Goal: Information Seeking & Learning: Learn about a topic

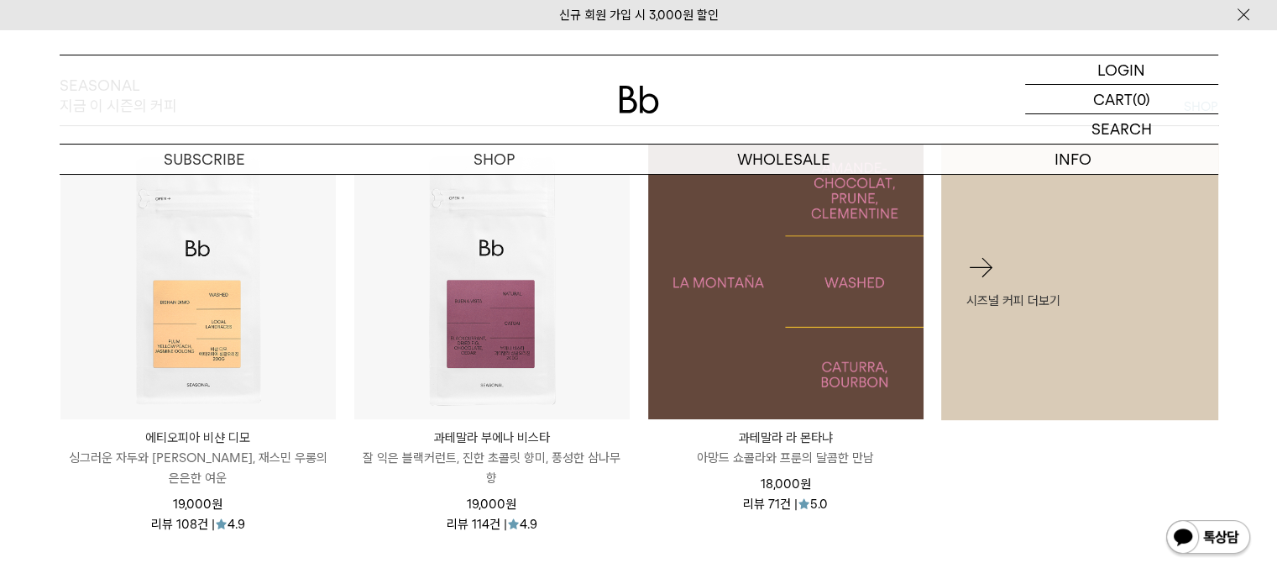
scroll to position [252, 0]
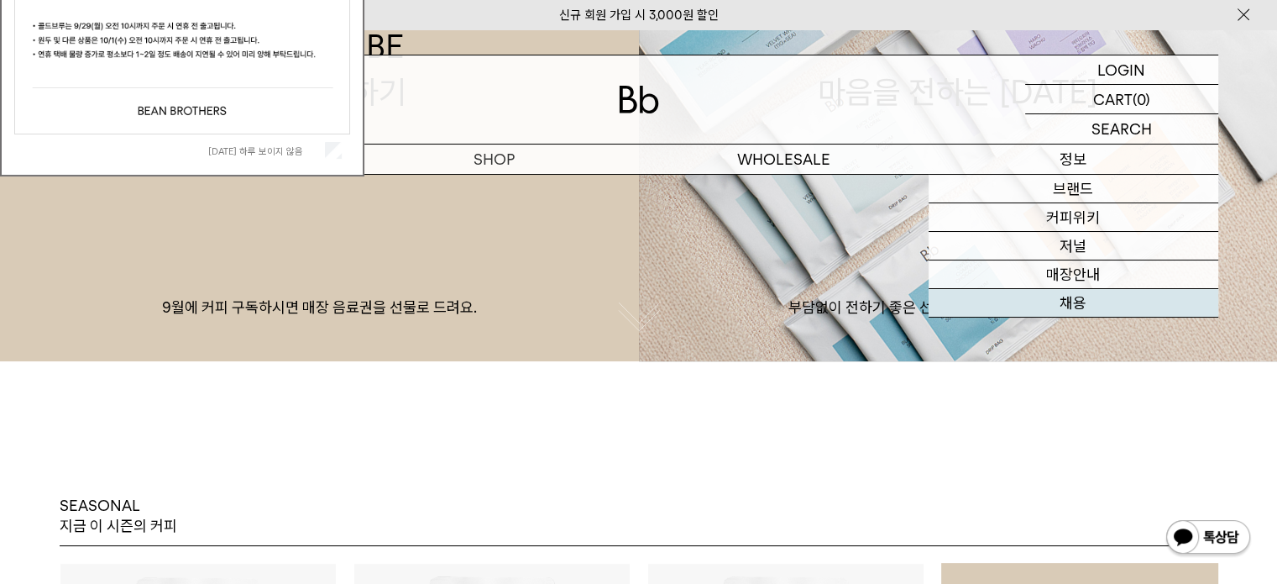
click at [1075, 305] on link "채용" at bounding box center [1074, 303] width 290 height 29
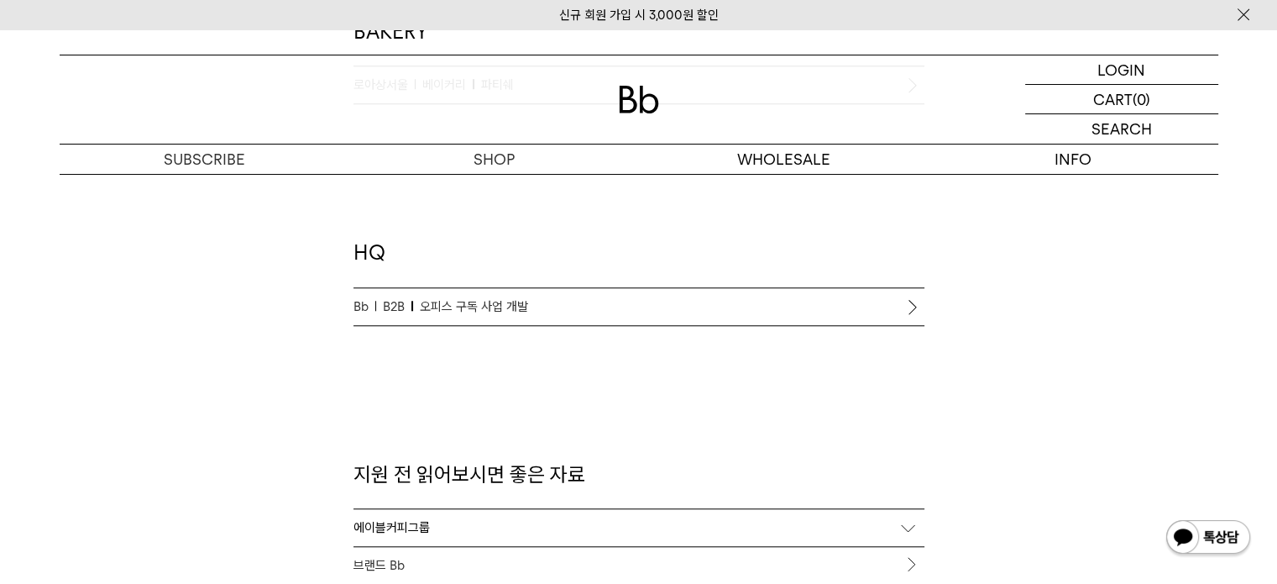
scroll to position [1428, 0]
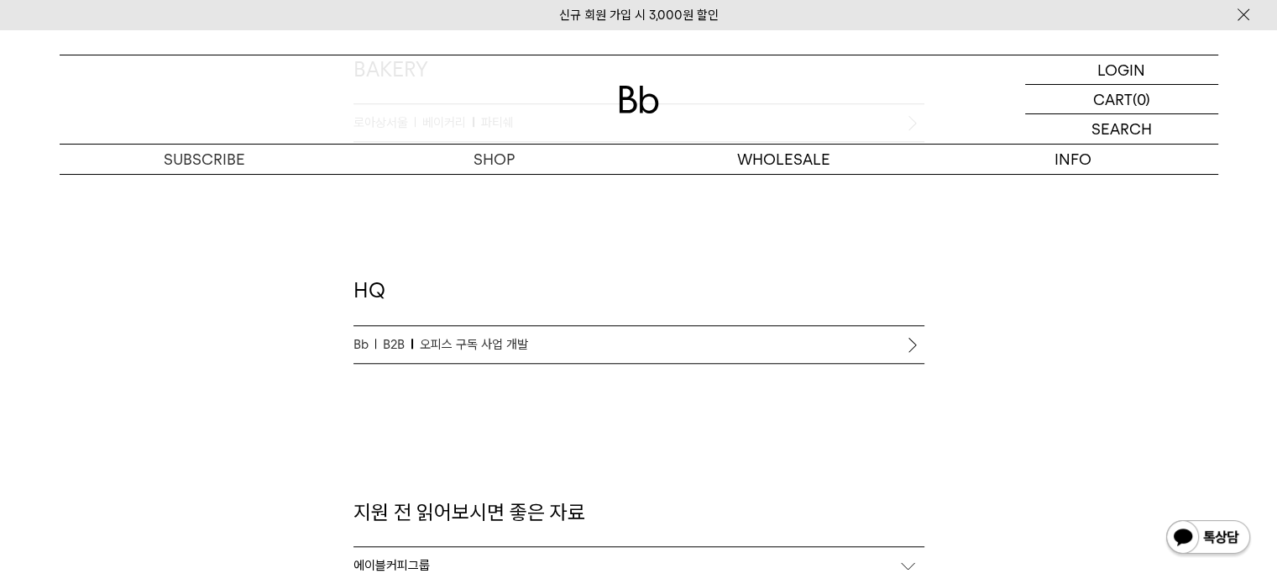
click at [896, 336] on li "Bb B2B 오피스 구독 사업 개발" at bounding box center [639, 345] width 571 height 38
click at [910, 345] on li "Bb B2B 오피스 구독 사업 개발" at bounding box center [639, 345] width 571 height 38
click at [358, 343] on span "Bb" at bounding box center [366, 344] width 24 height 20
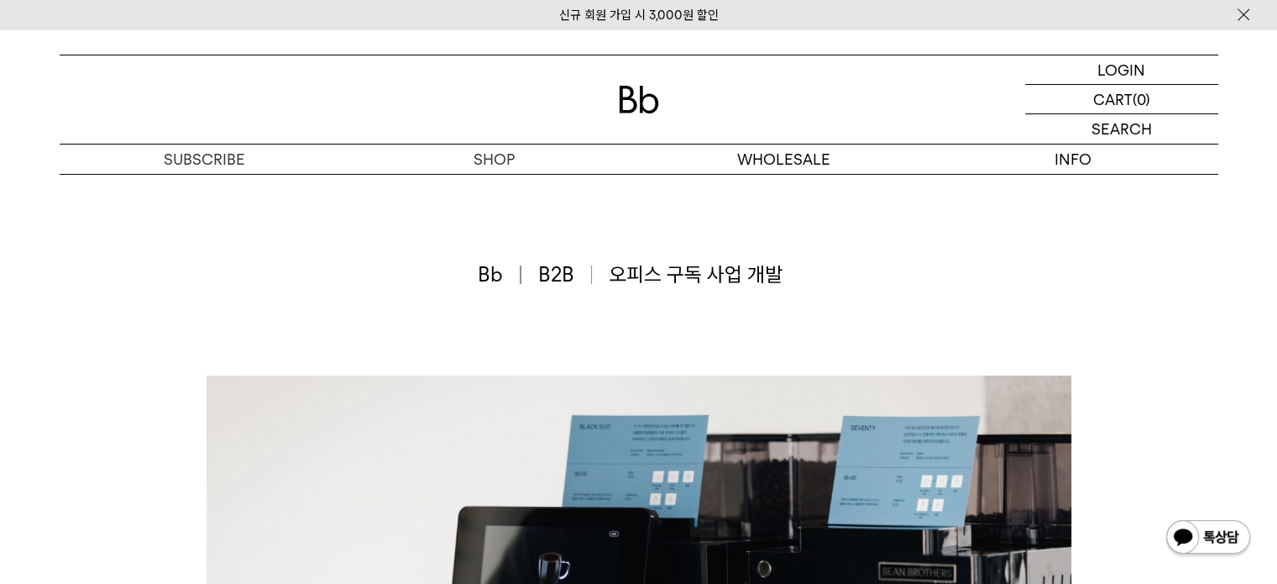
click at [568, 271] on span "B2B" at bounding box center [565, 274] width 55 height 29
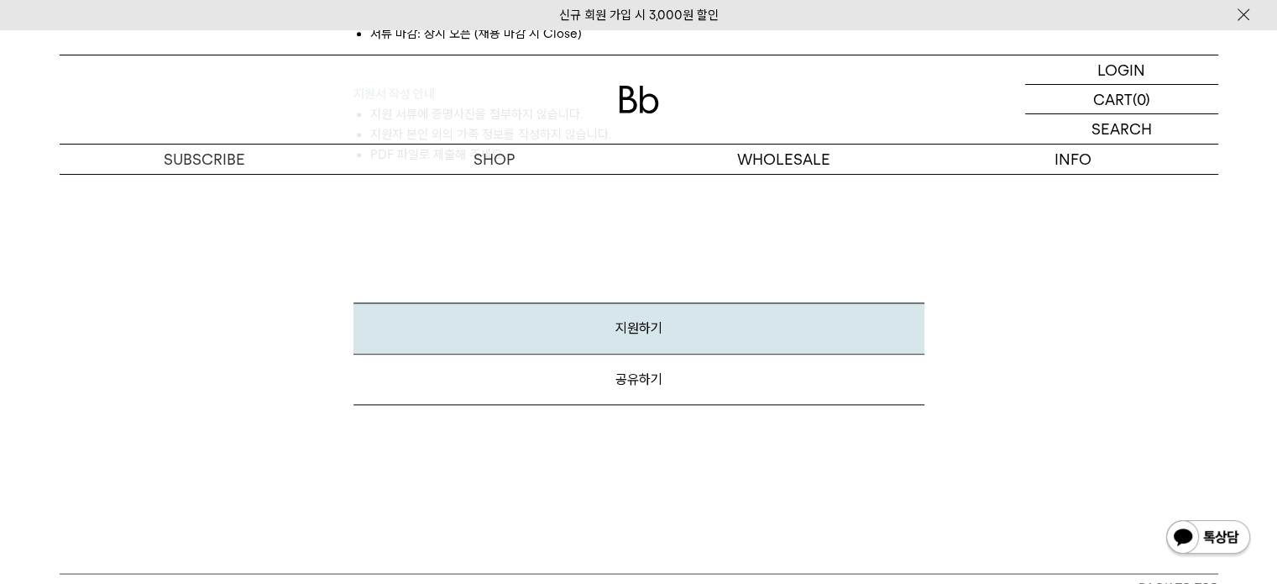
scroll to position [1638, 0]
